Goal: Task Accomplishment & Management: Manage account settings

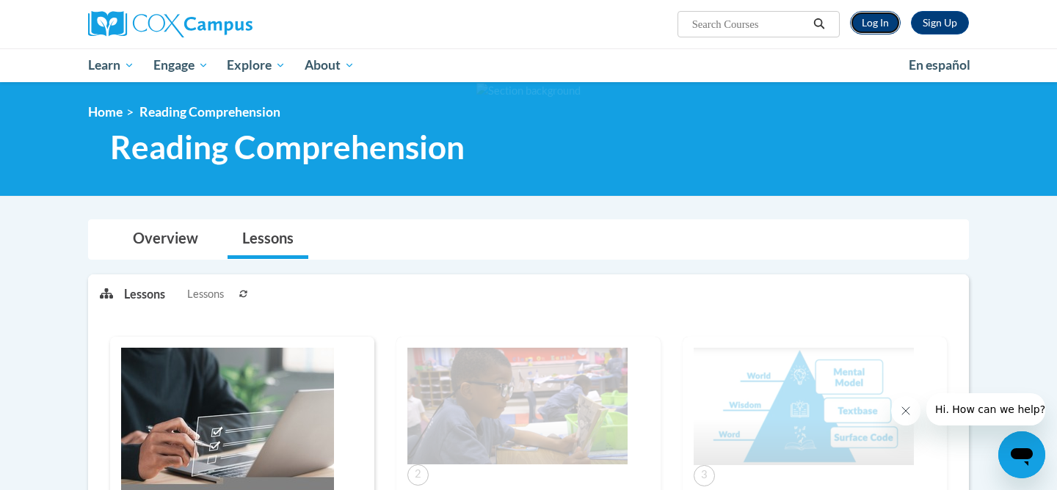
click at [886, 20] on link "Log In" at bounding box center [875, 22] width 51 height 23
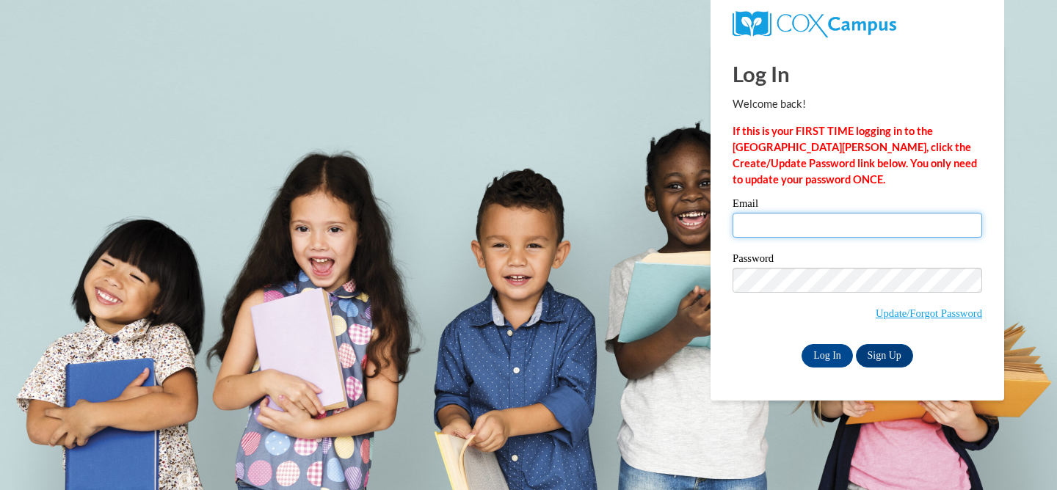
click at [798, 232] on input "Email" at bounding box center [857, 225] width 250 height 25
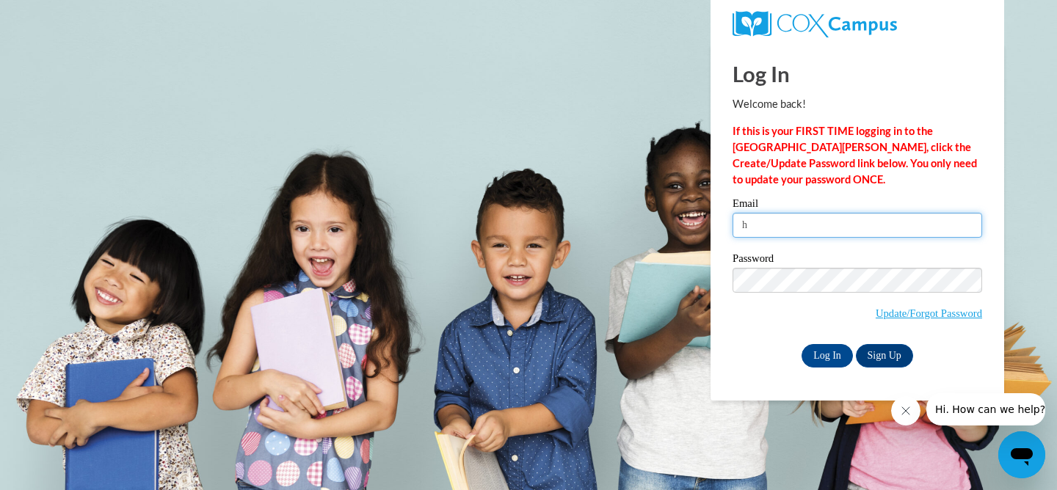
click at [822, 227] on input "h" at bounding box center [857, 225] width 250 height 25
type input "hawleym@ripon.k12.wi.us"
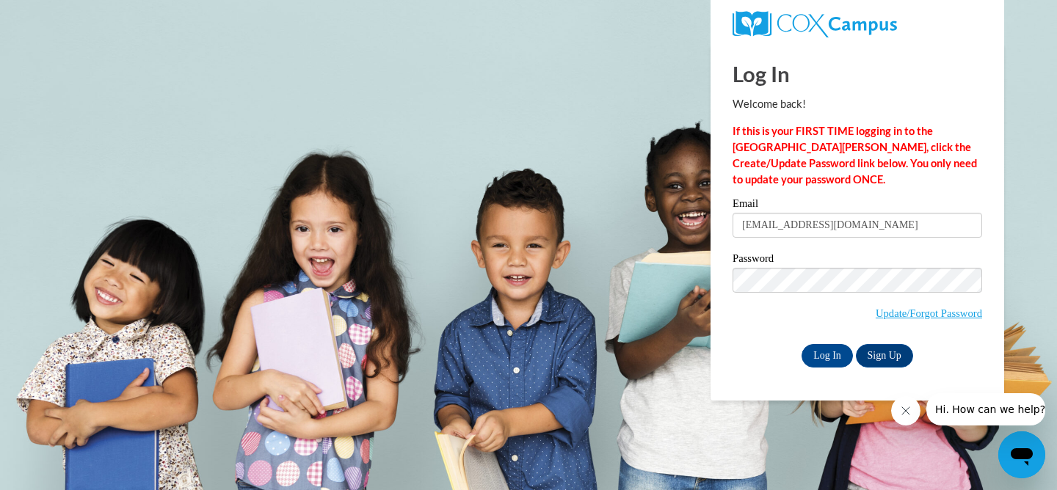
click at [833, 341] on div "Email hawleym@ripon.k12.wi.us Password Update/Forgot Password Log In Sign Up OR" at bounding box center [857, 282] width 250 height 169
click at [833, 349] on input "Log In" at bounding box center [826, 355] width 51 height 23
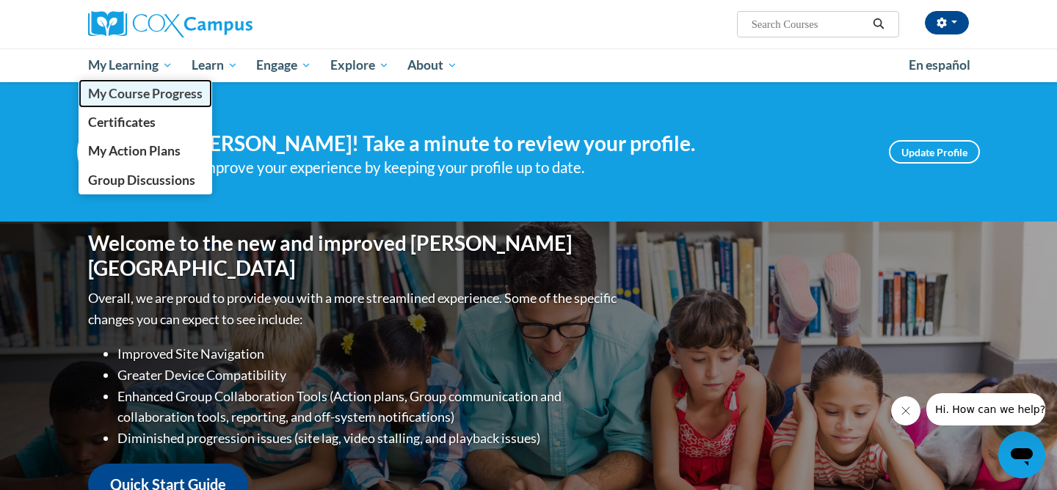
click at [145, 95] on span "My Course Progress" at bounding box center [145, 93] width 114 height 15
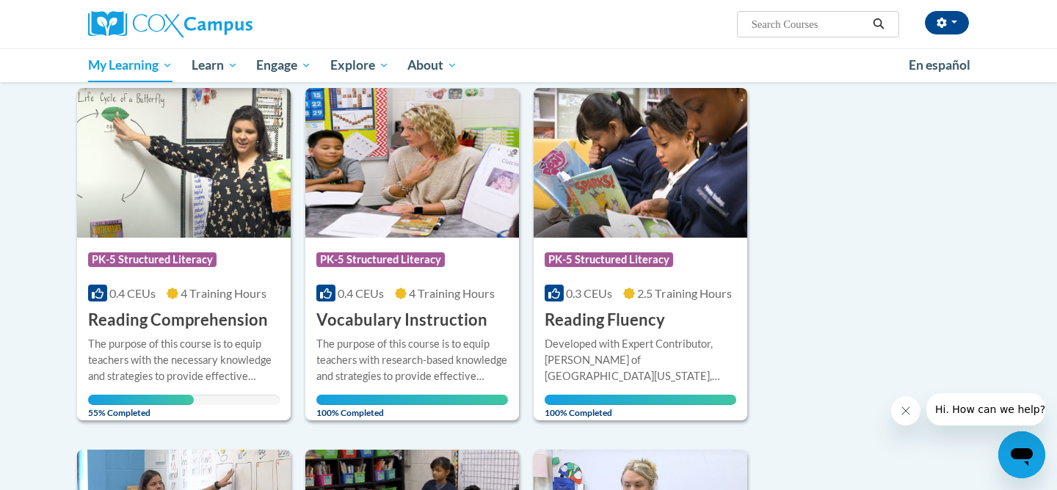
scroll to position [195, 0]
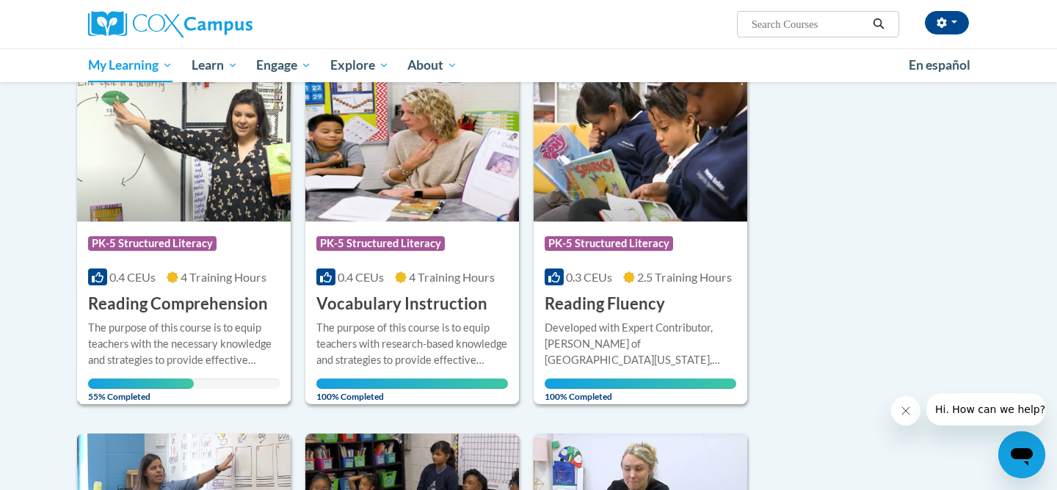
click at [217, 158] on img at bounding box center [184, 147] width 214 height 150
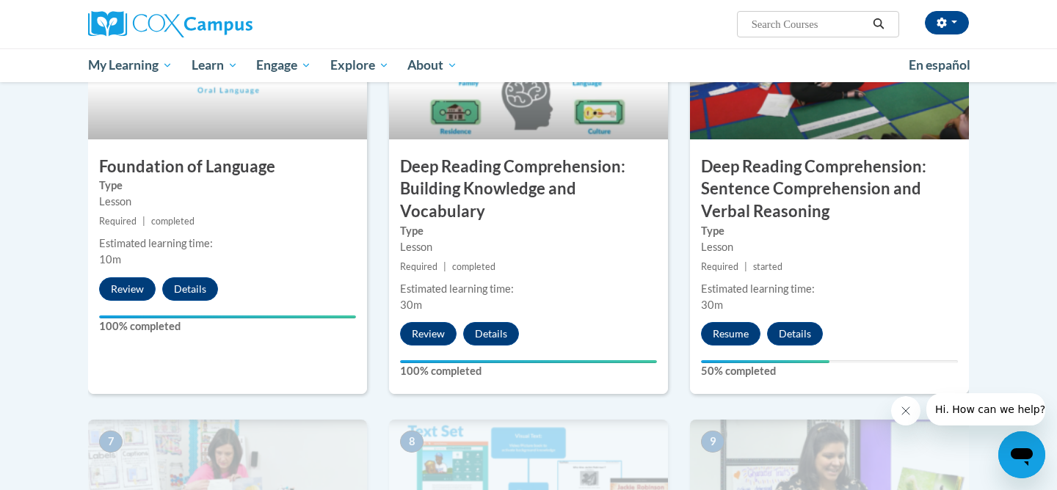
scroll to position [758, 0]
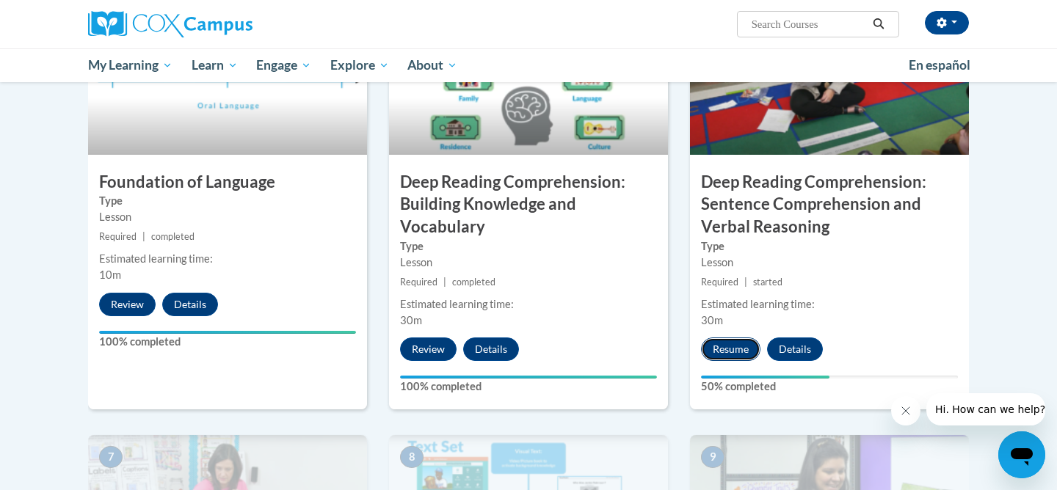
click at [733, 347] on button "Resume" at bounding box center [730, 349] width 59 height 23
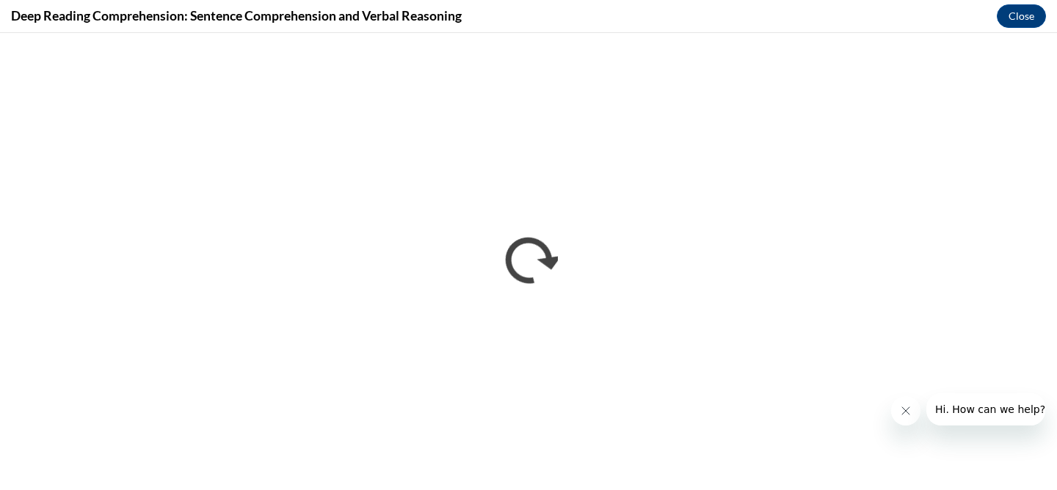
scroll to position [0, 0]
